Goal: Information Seeking & Learning: Learn about a topic

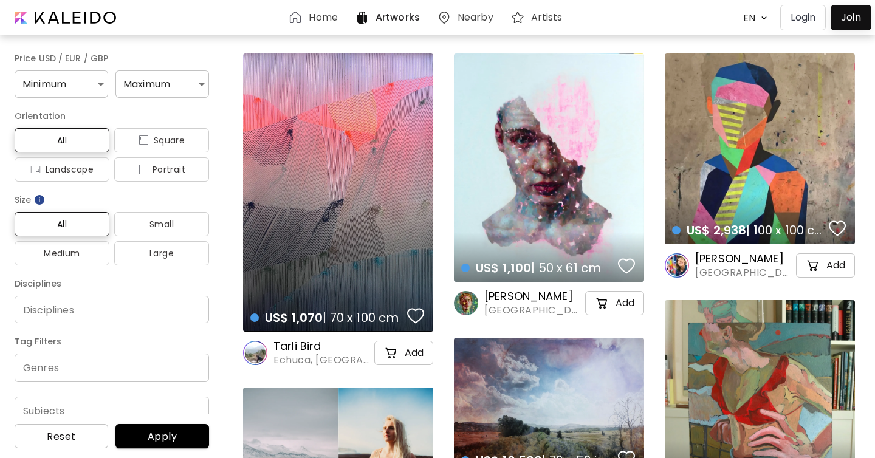
click at [308, 15] on div "Home" at bounding box center [315, 17] width 54 height 15
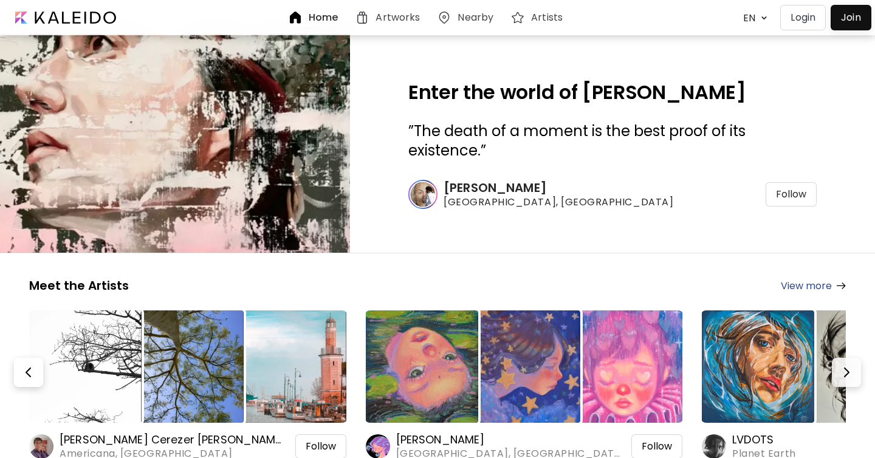
click at [520, 14] on img at bounding box center [518, 17] width 15 height 15
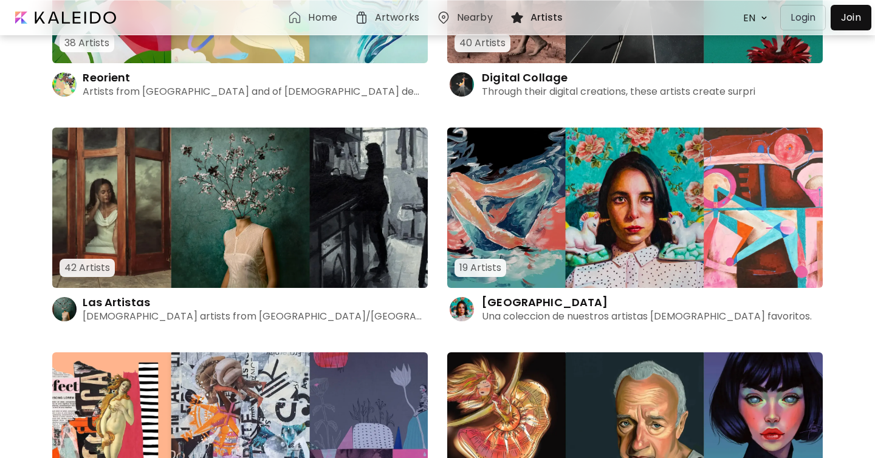
scroll to position [3277, 0]
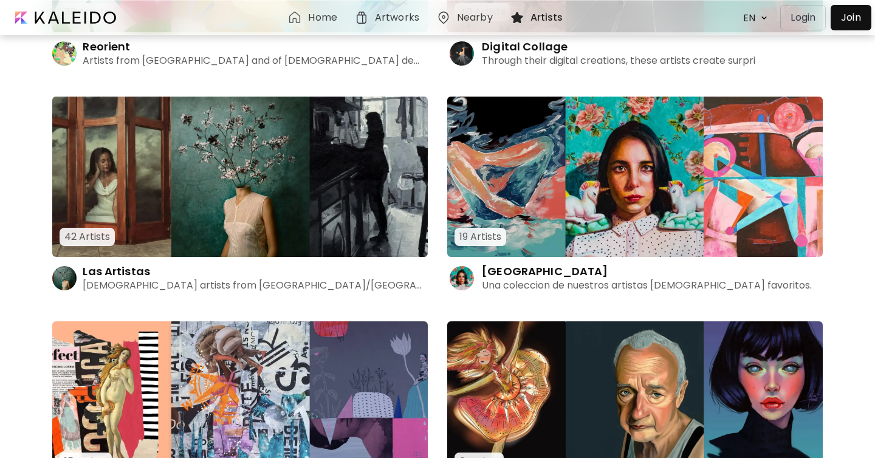
click at [601, 209] on img at bounding box center [635, 177] width 376 height 160
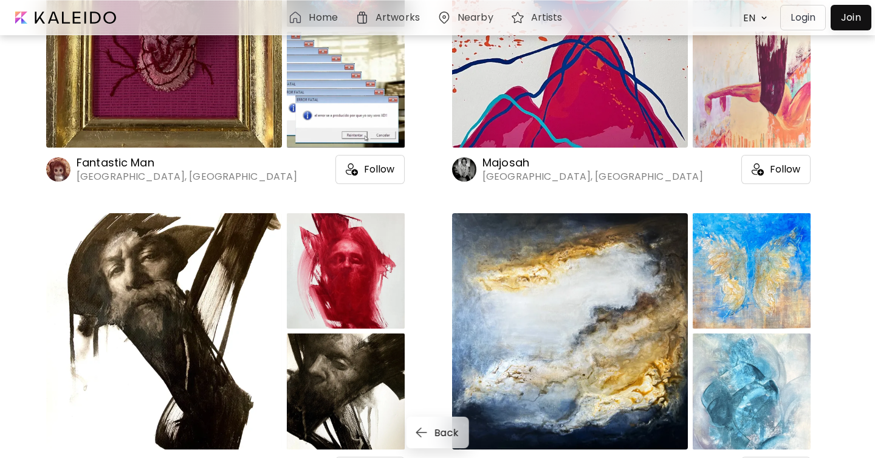
scroll to position [738, 0]
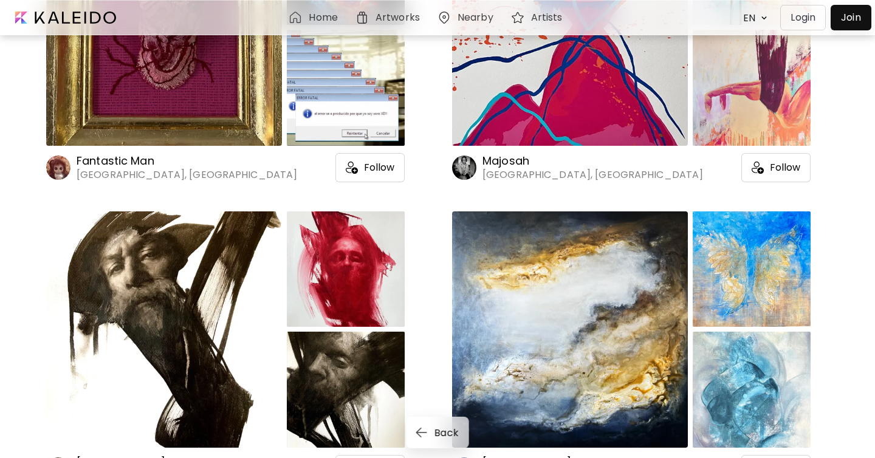
click at [463, 165] on image at bounding box center [464, 168] width 24 height 24
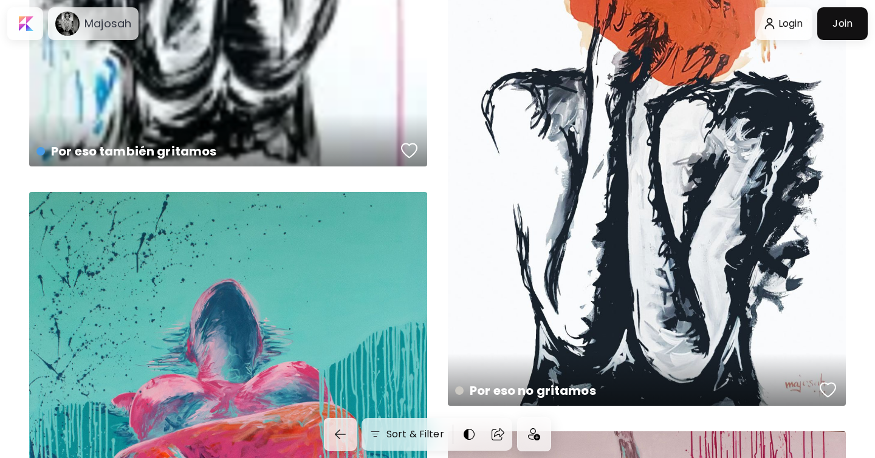
scroll to position [1227, 0]
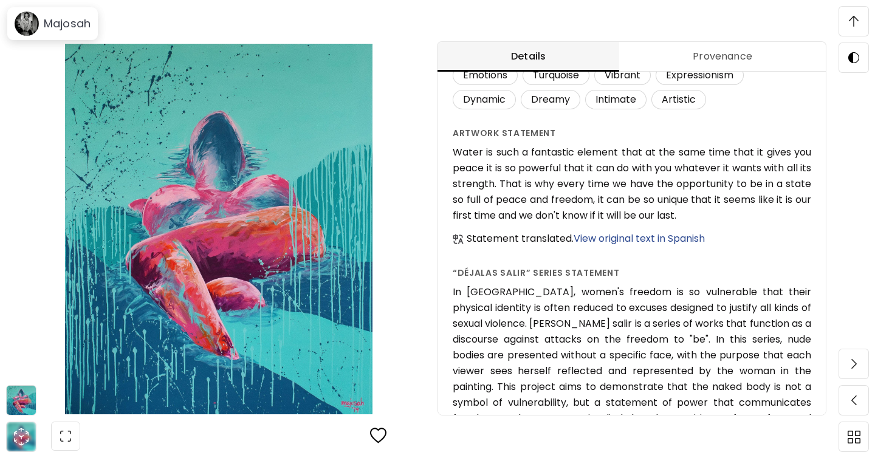
click at [641, 246] on span "View original text in Spanish" at bounding box center [639, 239] width 131 height 14
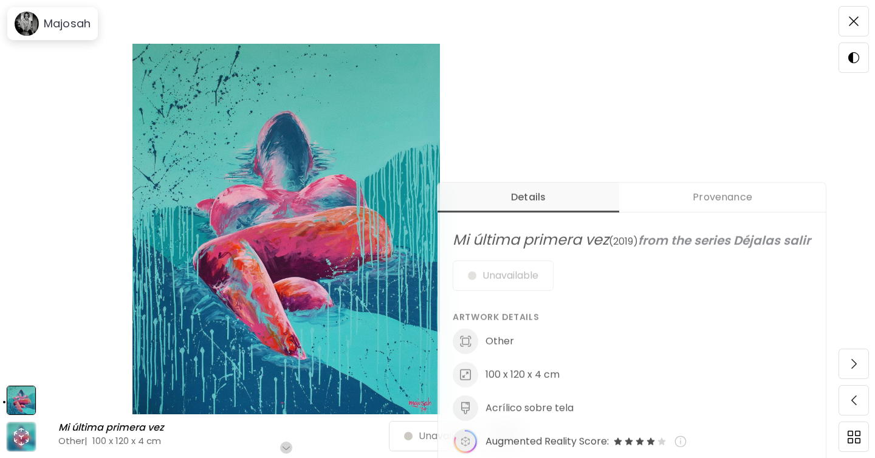
scroll to position [330, 0]
